Goal: Transaction & Acquisition: Download file/media

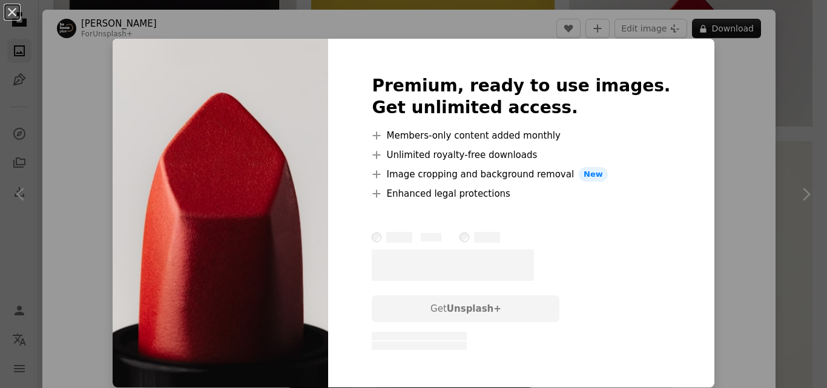
scroll to position [535, 0]
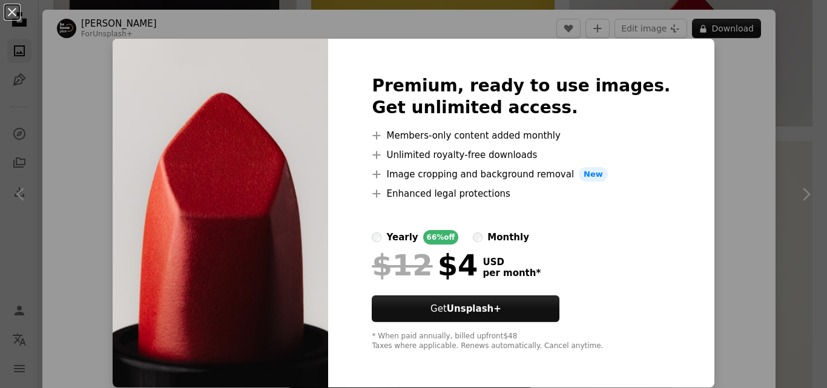
click at [739, 208] on div "An X shape Premium, ready to use images. Get unlimited access. A plus sign Memb…" at bounding box center [413, 194] width 827 height 388
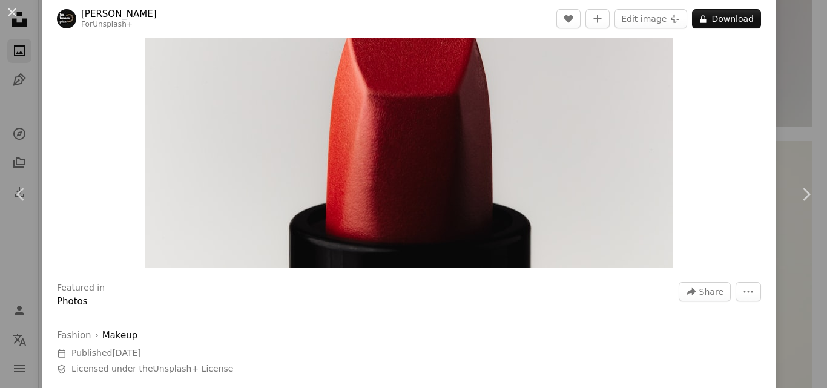
scroll to position [140, 0]
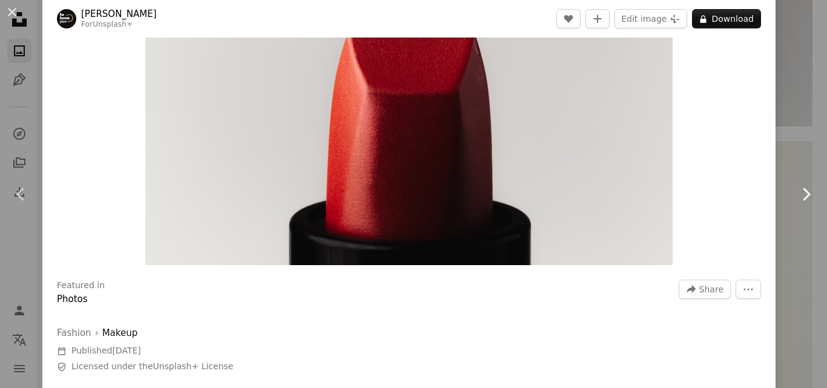
click at [796, 191] on icon "Chevron right" at bounding box center [805, 194] width 19 height 19
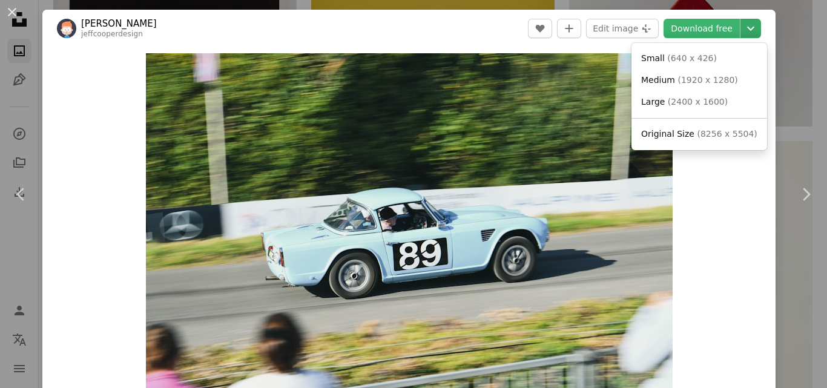
click at [747, 28] on icon "Choose download size" at bounding box center [750, 29] width 7 height 4
click at [676, 55] on span "( 640 x 426 )" at bounding box center [692, 58] width 50 height 10
